Goal: Transaction & Acquisition: Purchase product/service

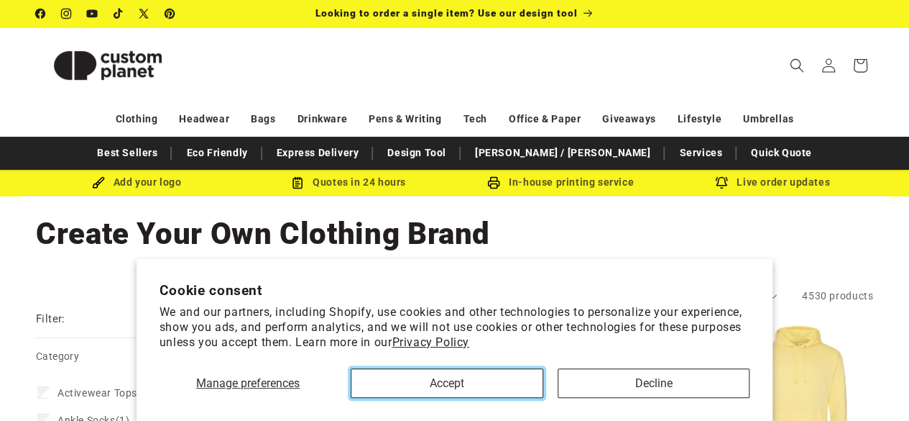
click at [503, 389] on button "Accept" at bounding box center [447, 382] width 192 height 29
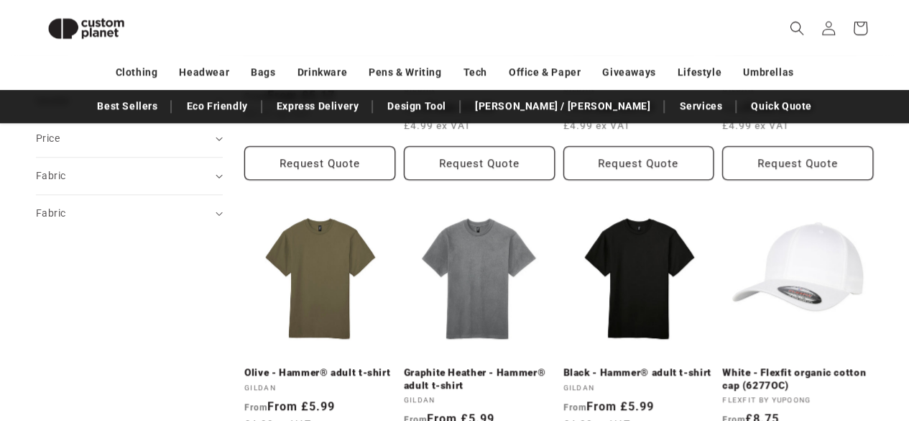
scroll to position [718, 0]
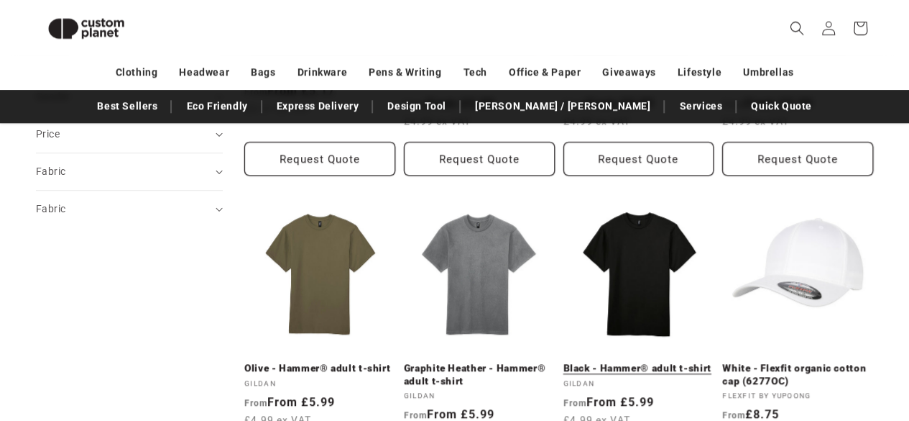
click at [661, 362] on link "Black - Hammer® adult t-shirt" at bounding box center [639, 368] width 151 height 13
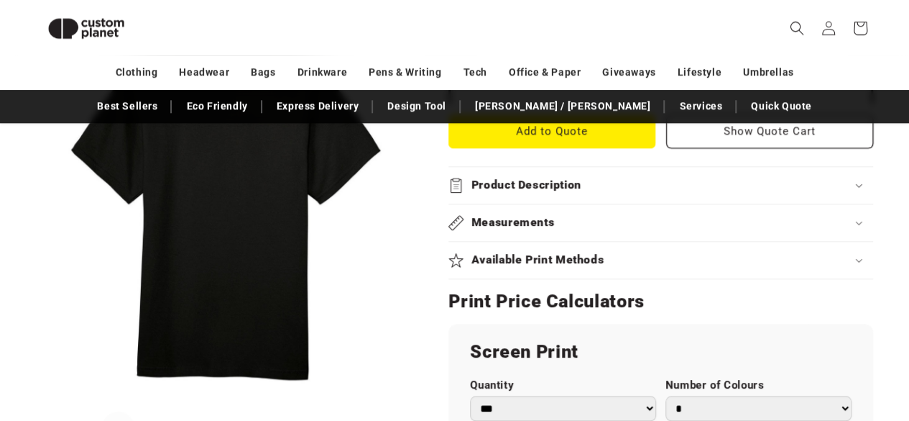
scroll to position [627, 0]
click at [840, 187] on div "Product Description" at bounding box center [661, 184] width 425 height 15
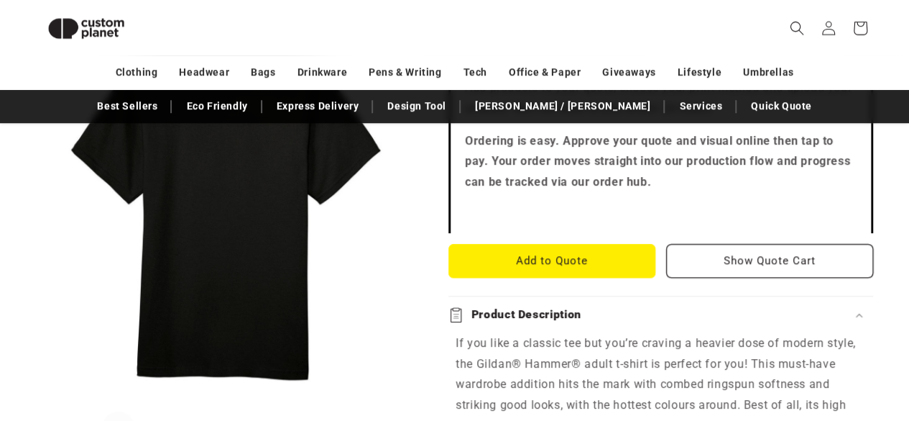
scroll to position [503, 0]
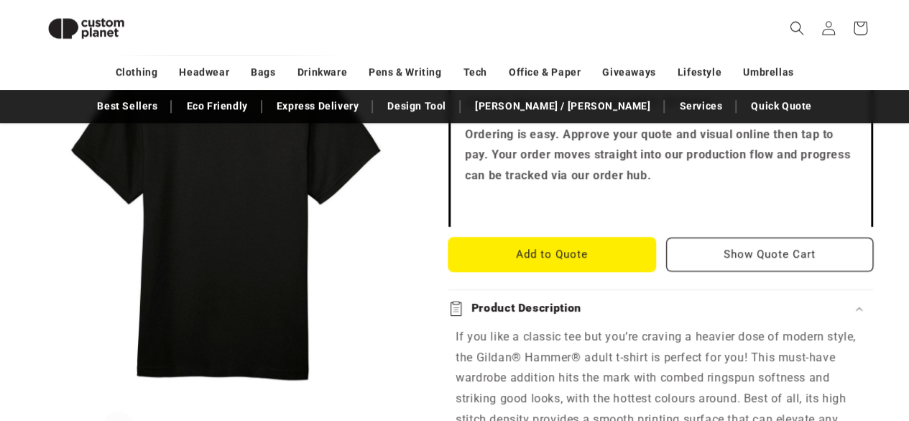
click at [628, 259] on button "Add to Quote" at bounding box center [552, 254] width 207 height 34
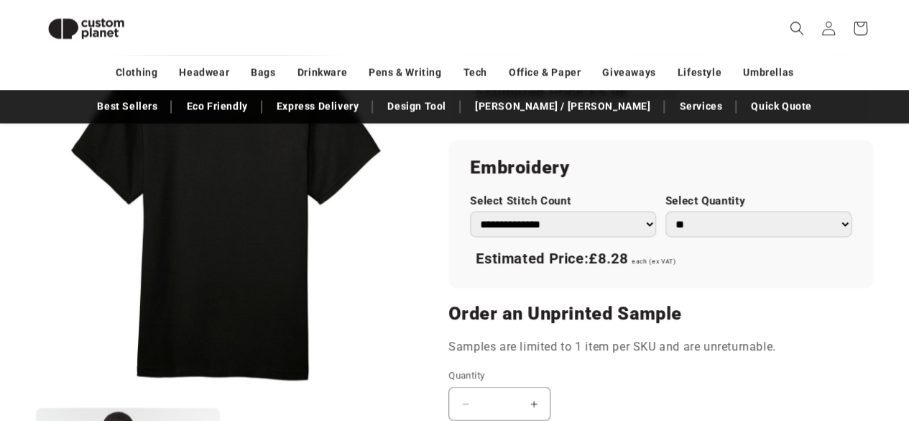
scroll to position [1185, 0]
click at [496, 225] on select "**********" at bounding box center [563, 223] width 186 height 25
click at [491, 233] on select "**********" at bounding box center [563, 223] width 186 height 25
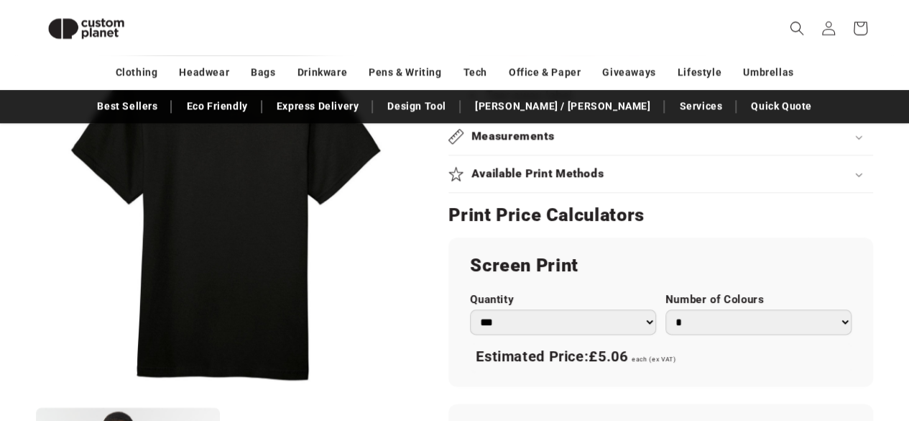
scroll to position [920, 0]
